Goal: Task Accomplishment & Management: Complete application form

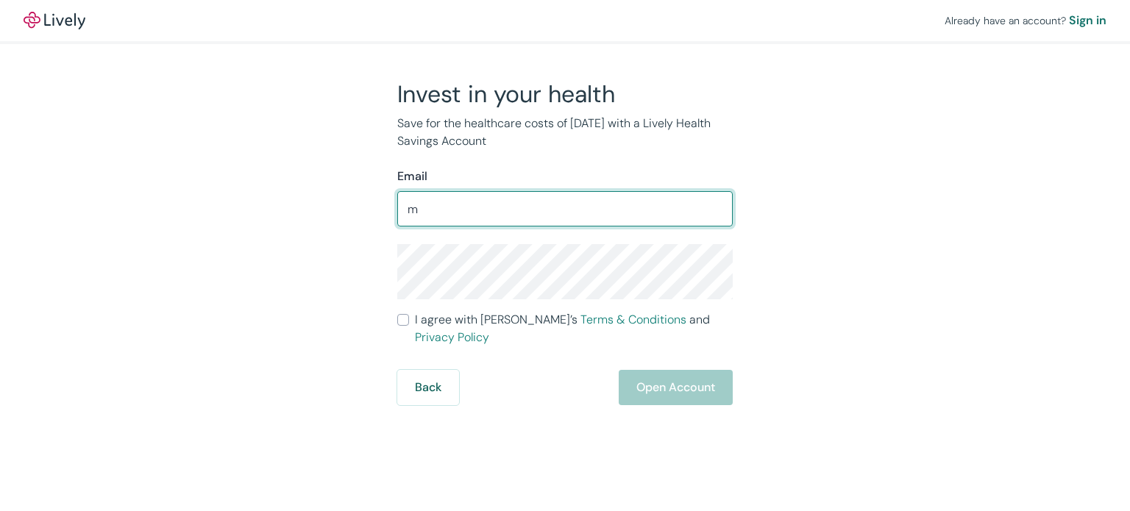
type input "[EMAIL_ADDRESS][DOMAIN_NAME]"
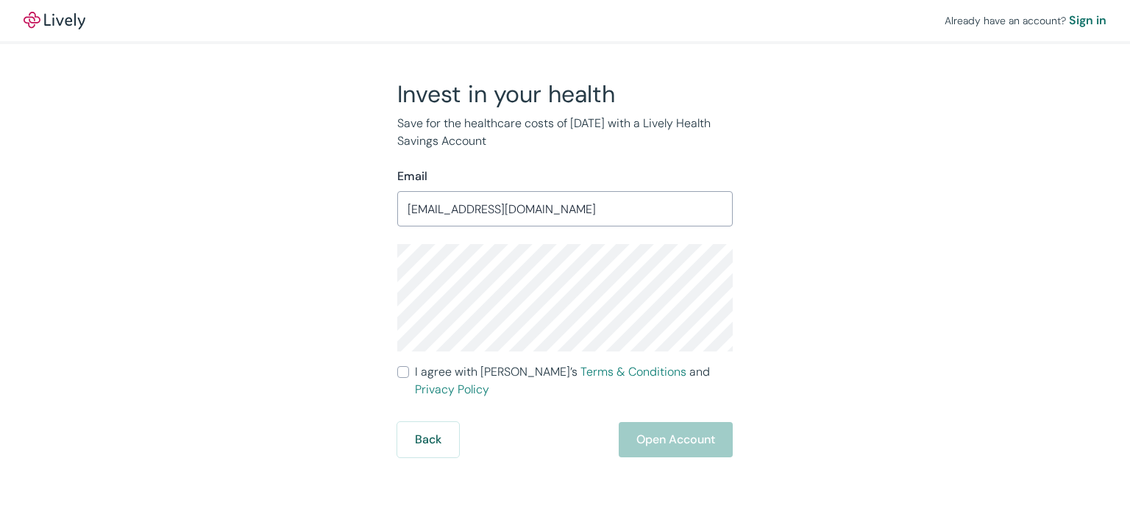
click at [1040, 370] on div "Already have an account? Sign in Invest in your health Save for the healthcare …" at bounding box center [565, 228] width 1130 height 457
click at [906, 314] on div "Invest in your health Save for the healthcare costs of [DATE] with a Lively Hea…" at bounding box center [556, 268] width 706 height 378
click at [399, 372] on input "I agree with Lively’s Terms & Conditions and Privacy Policy" at bounding box center [403, 372] width 12 height 12
checkbox input "true"
click at [677, 426] on button "Open Account" at bounding box center [675, 439] width 114 height 35
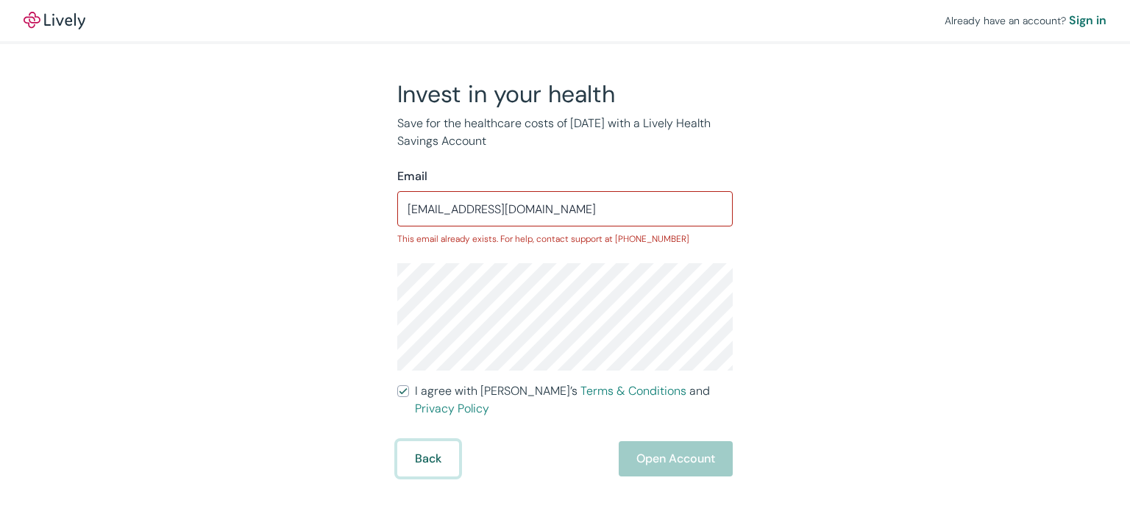
click at [421, 445] on button "Back" at bounding box center [428, 458] width 62 height 35
